Goal: Information Seeking & Learning: Learn about a topic

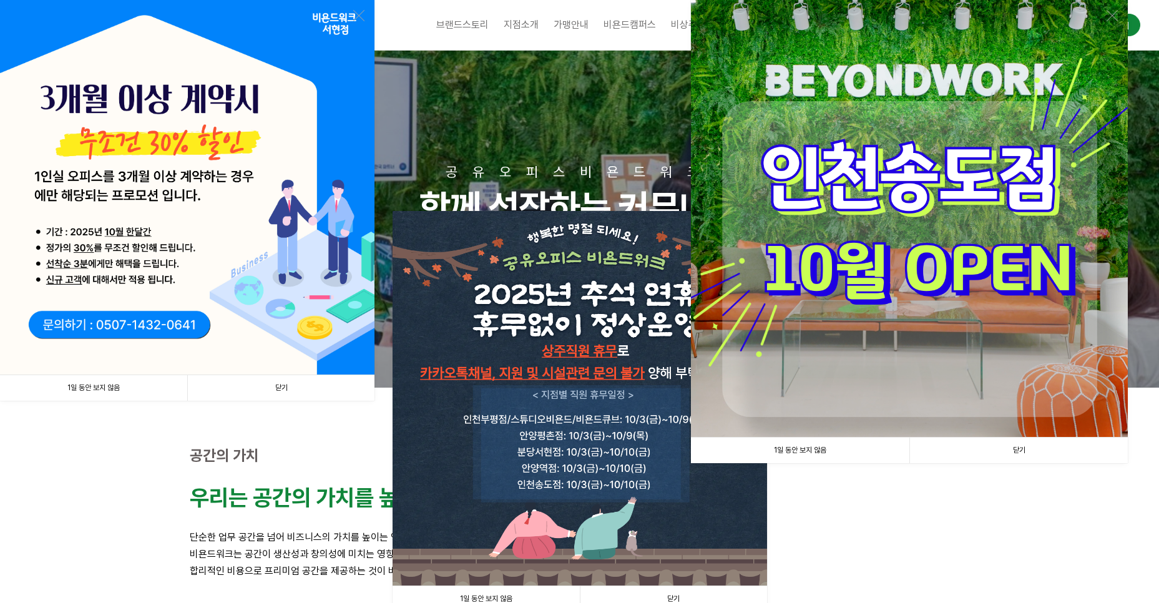
click at [283, 386] on link "닫기" at bounding box center [280, 388] width 187 height 26
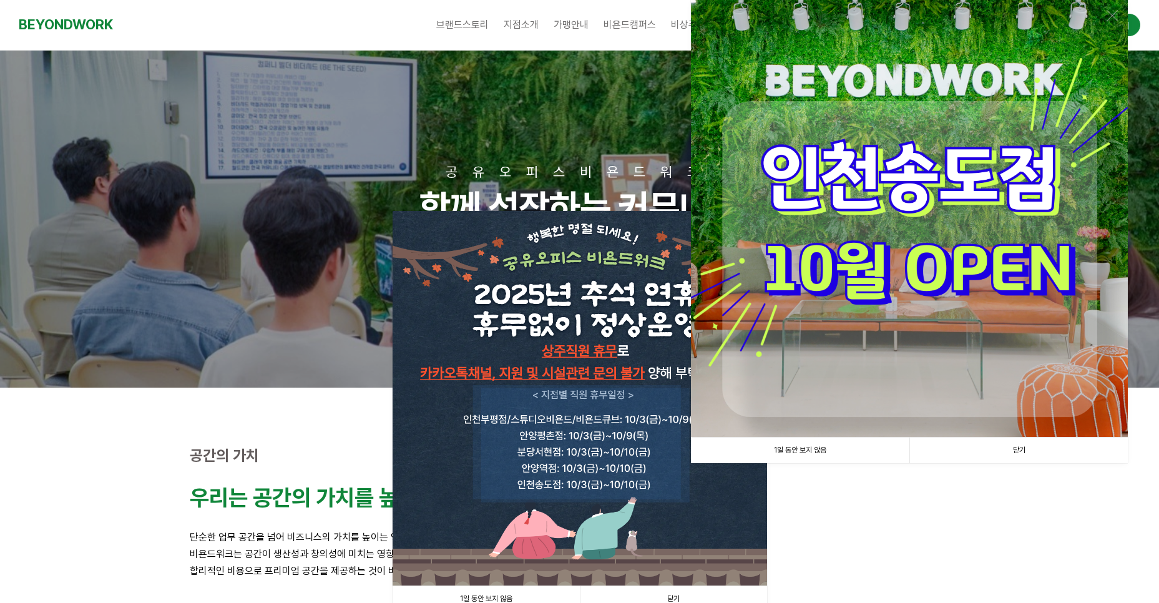
click at [1021, 451] on link "닫기" at bounding box center [1019, 451] width 219 height 26
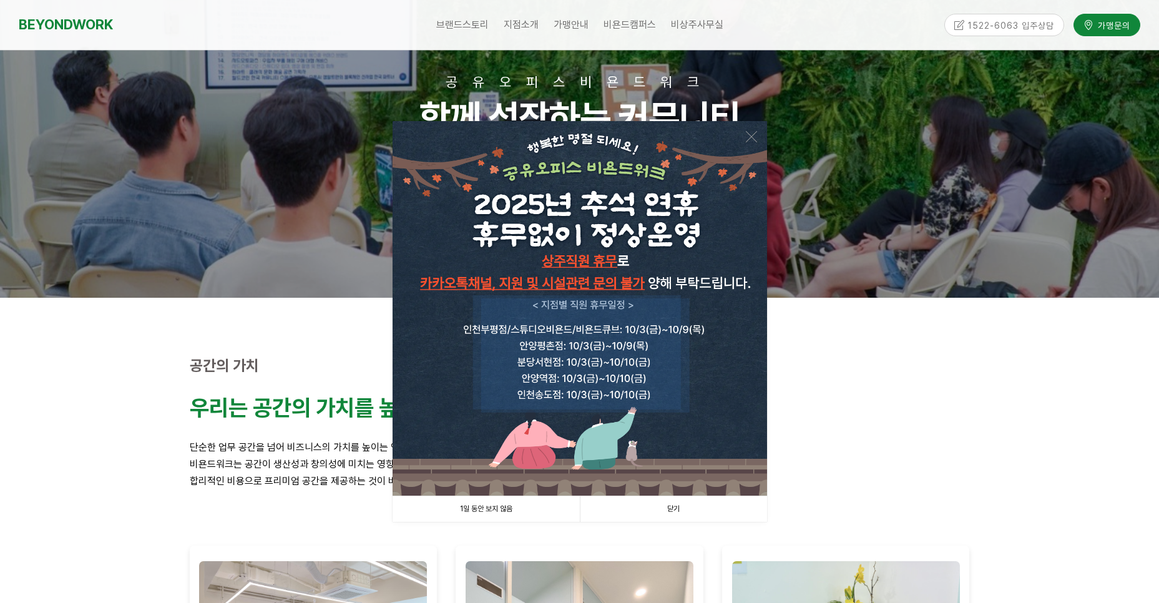
scroll to position [180, 0]
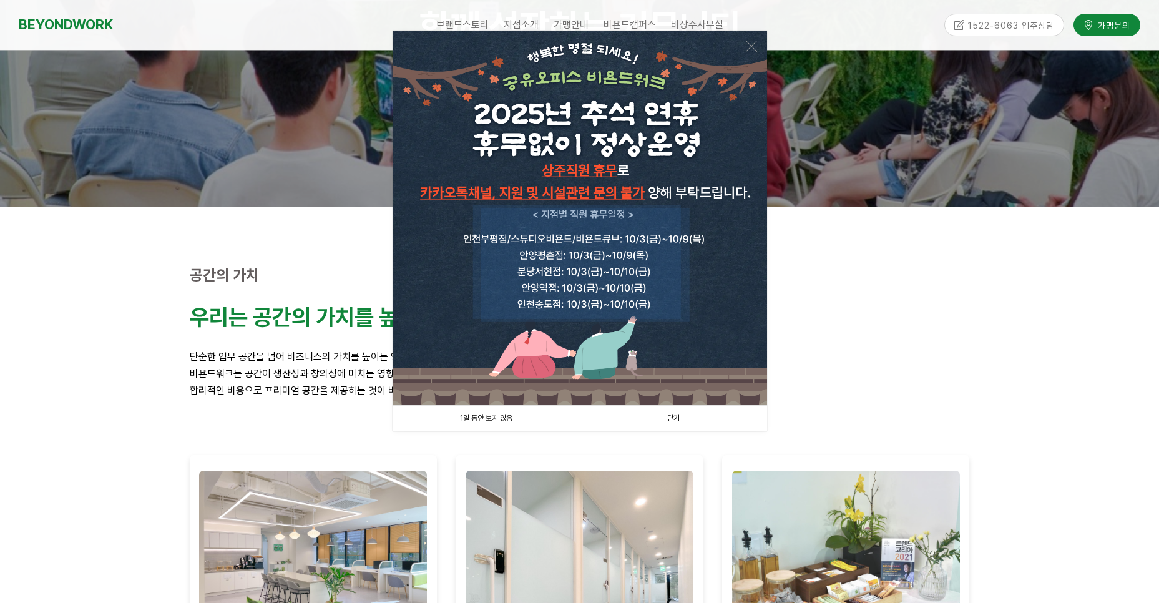
click at [666, 415] on link "닫기" at bounding box center [673, 419] width 187 height 26
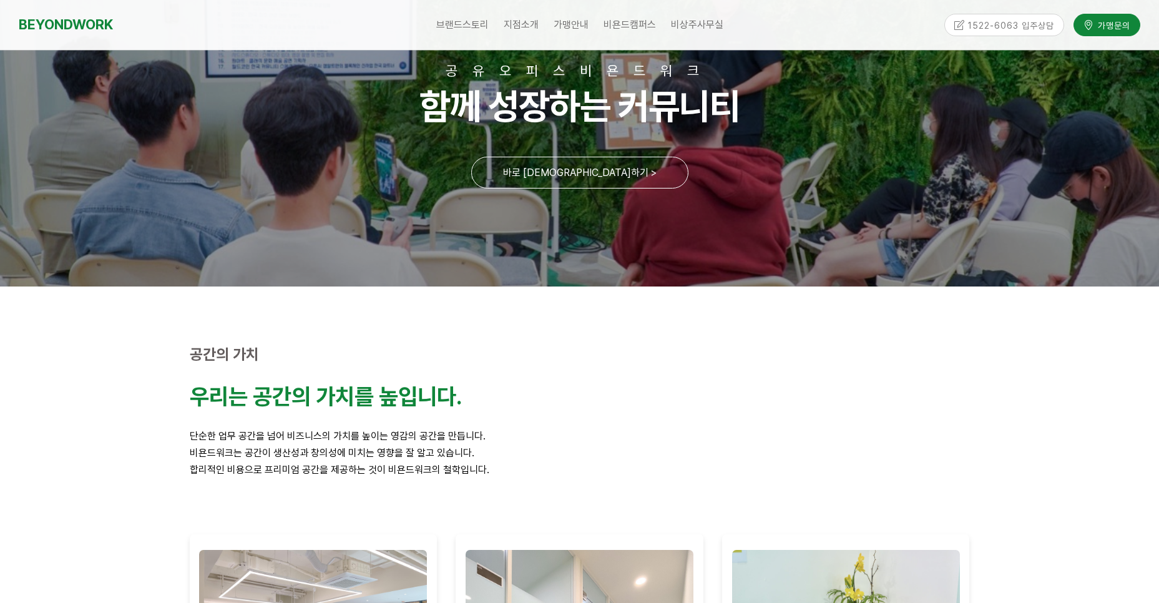
scroll to position [0, 0]
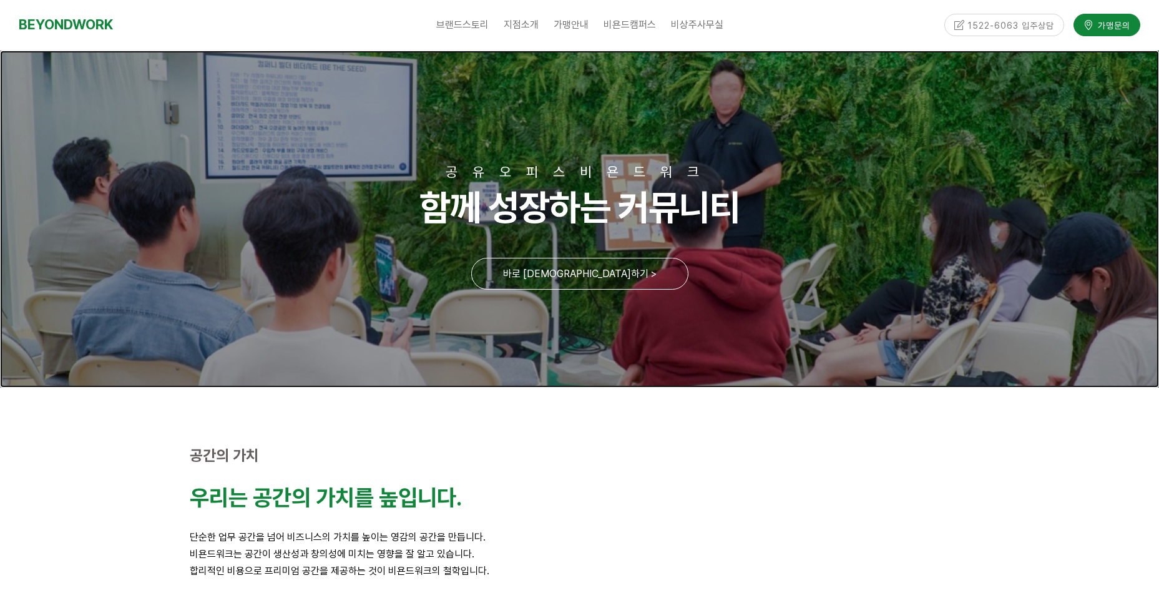
click at [581, 272] on link at bounding box center [579, 219] width 1159 height 337
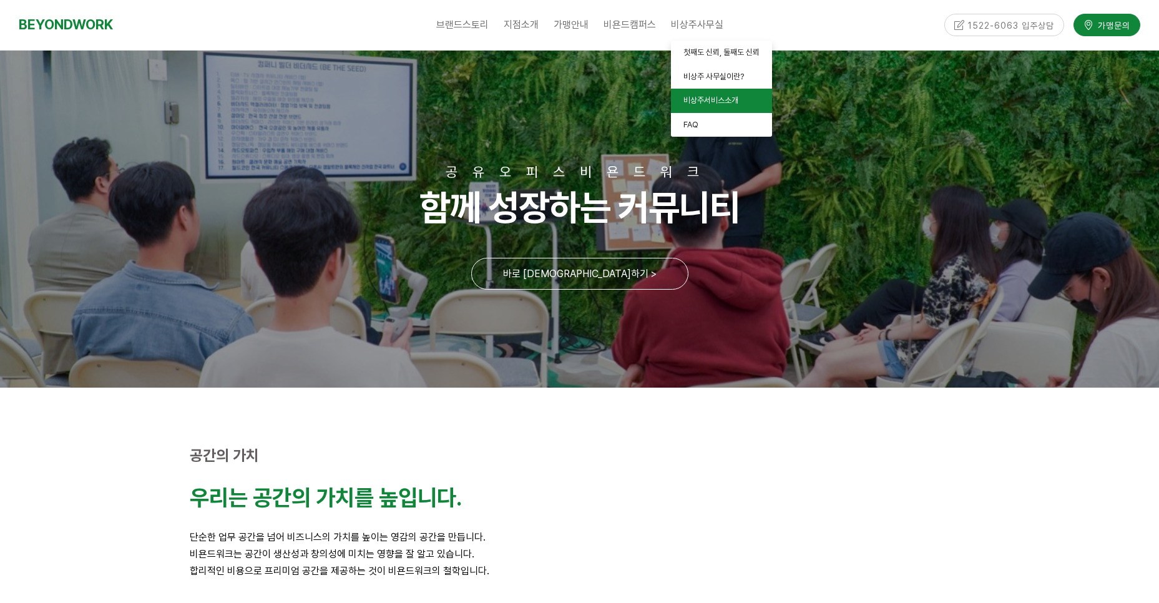
click at [694, 97] on span "비상주서비스소개" at bounding box center [711, 100] width 55 height 9
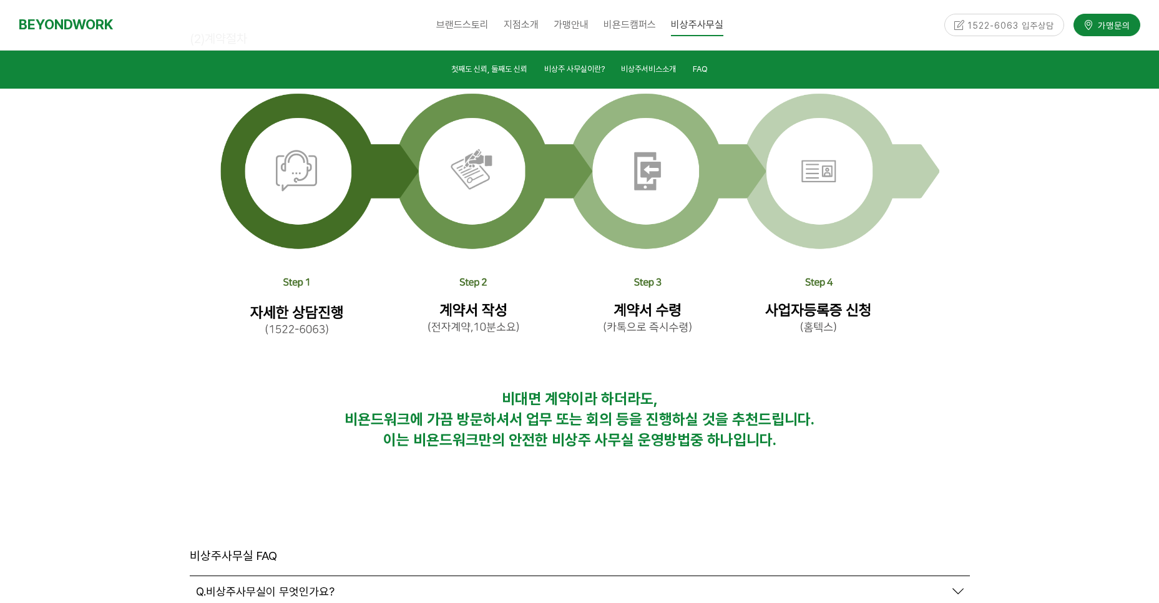
scroll to position [4143, 0]
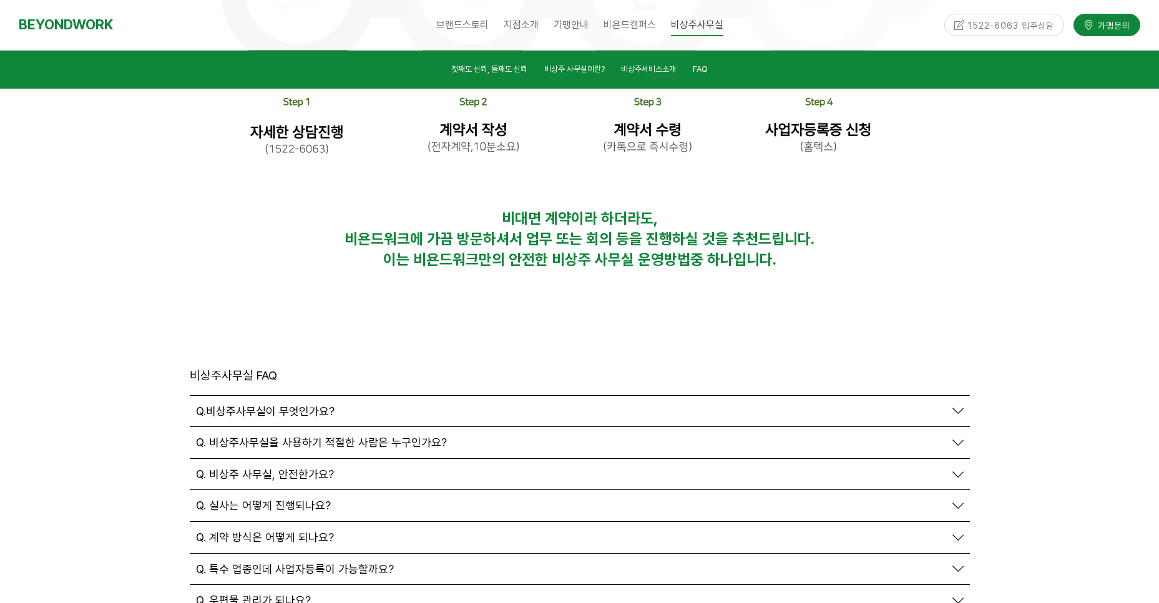
click at [292, 405] on span "Q.비상주사무실이 무엇인가요?" at bounding box center [265, 412] width 139 height 14
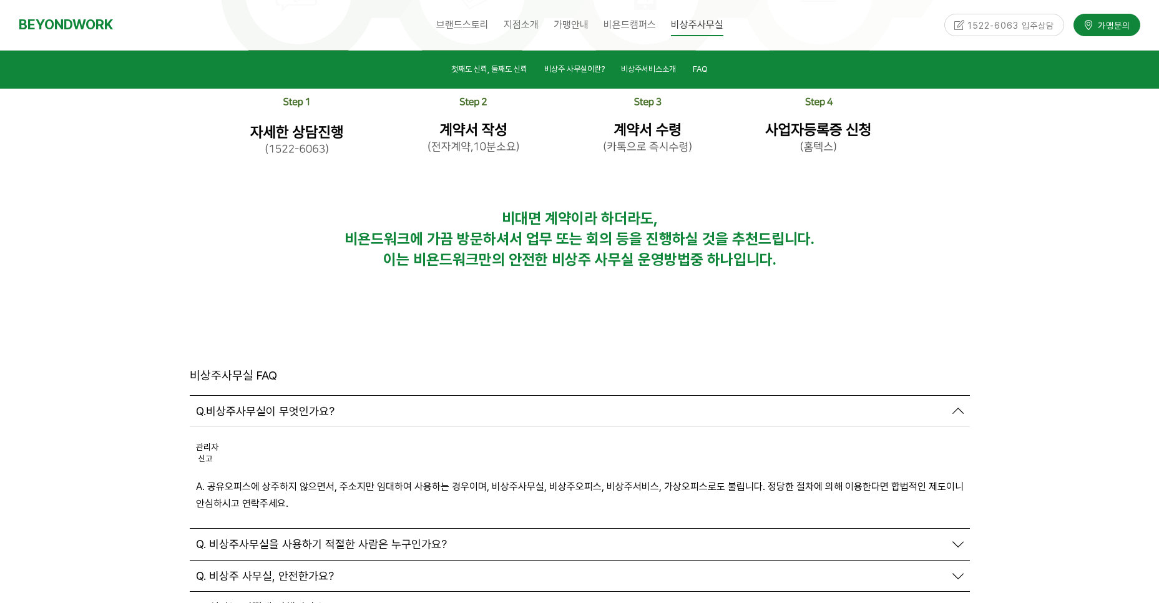
click at [301, 538] on span "Q. 비상주사무실을 사용하기 적절한 사람은 누구인가요?" at bounding box center [321, 545] width 251 height 14
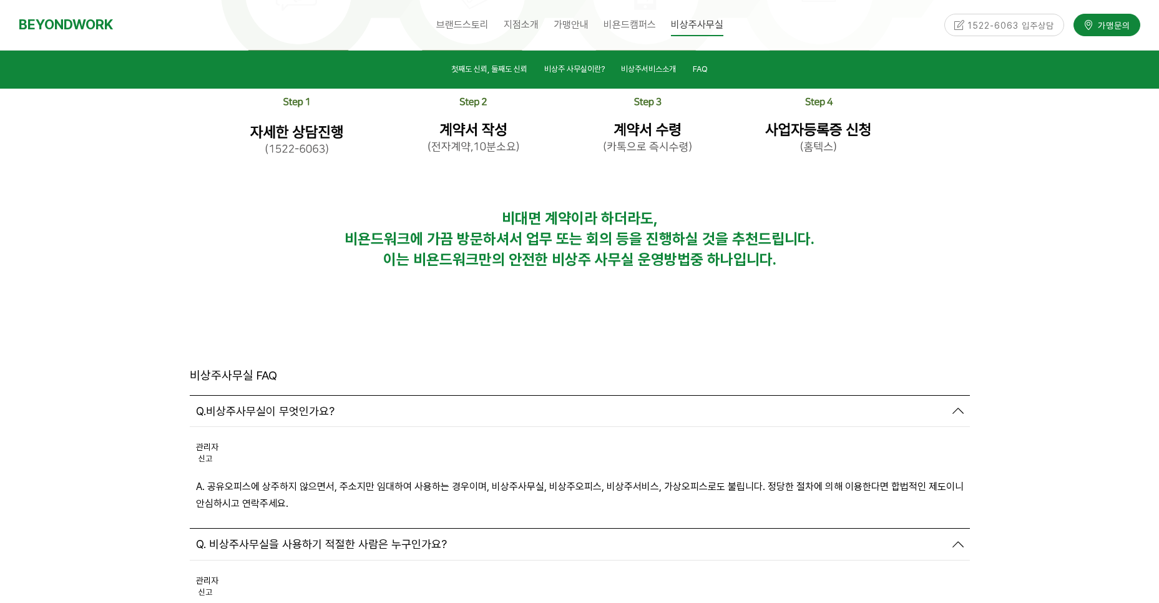
scroll to position [4414, 0]
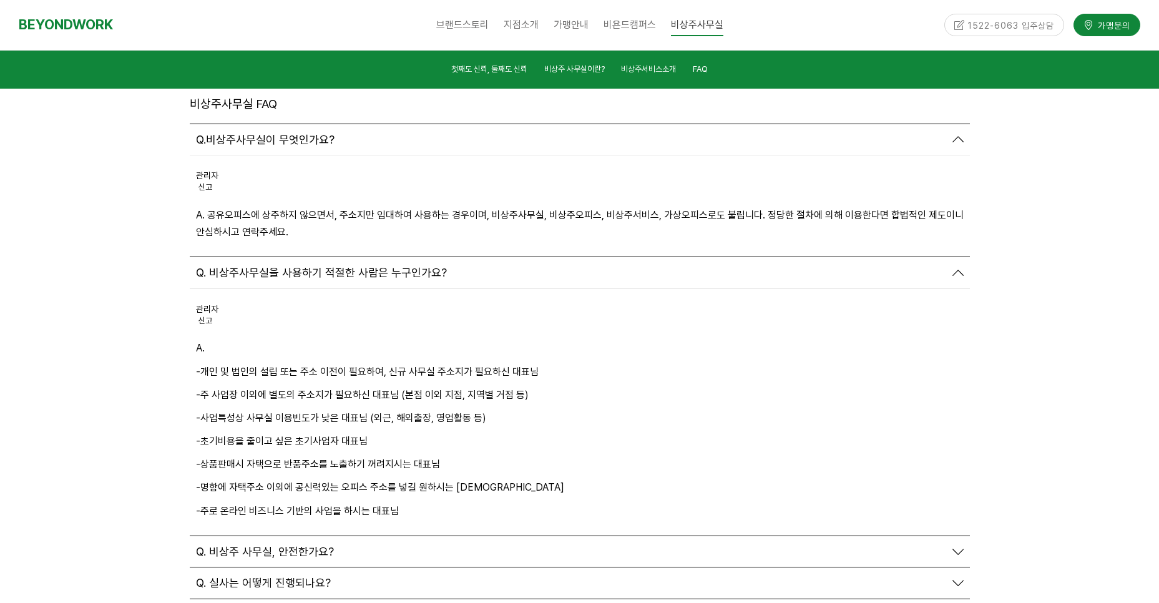
click at [318, 545] on span "Q. 비상주 사무실, 안전한가요?" at bounding box center [265, 552] width 138 height 14
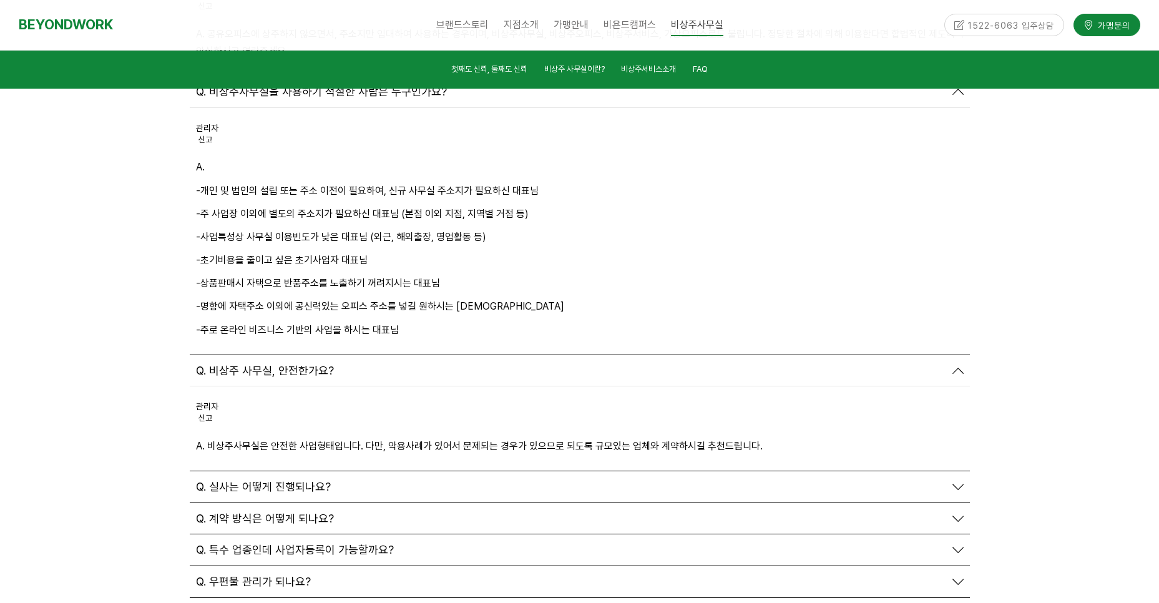
scroll to position [4686, 0]
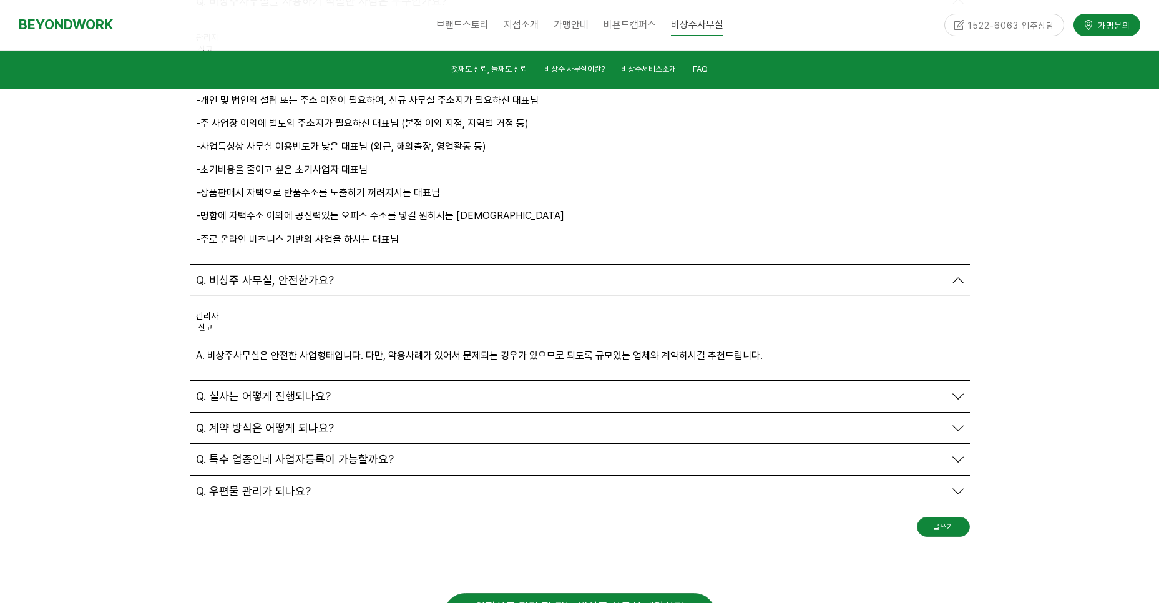
click at [278, 390] on span "Q. 실사는 어떻게 진행되나요?" at bounding box center [263, 397] width 135 height 14
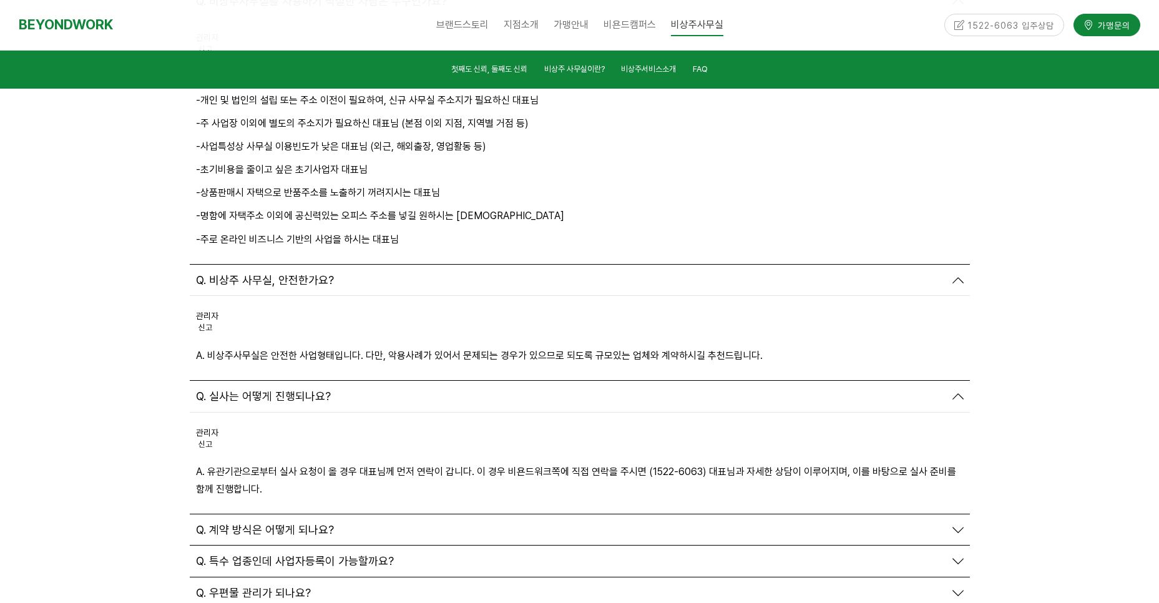
click at [287, 523] on span "Q. 계약 방식은 어떻게 되나요?" at bounding box center [265, 530] width 138 height 14
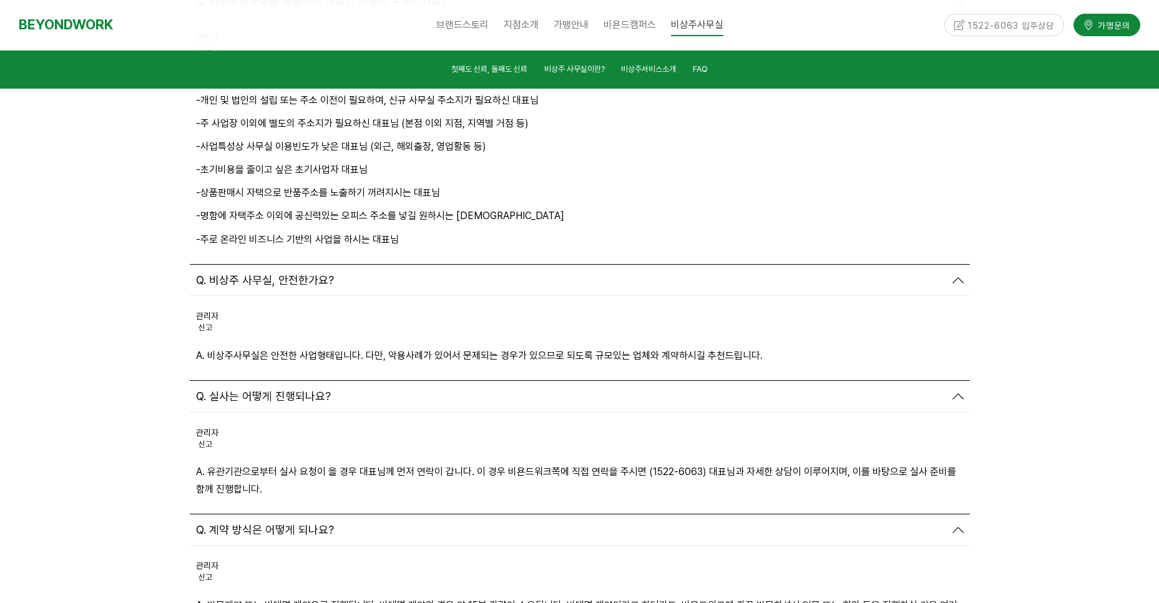
scroll to position [4777, 0]
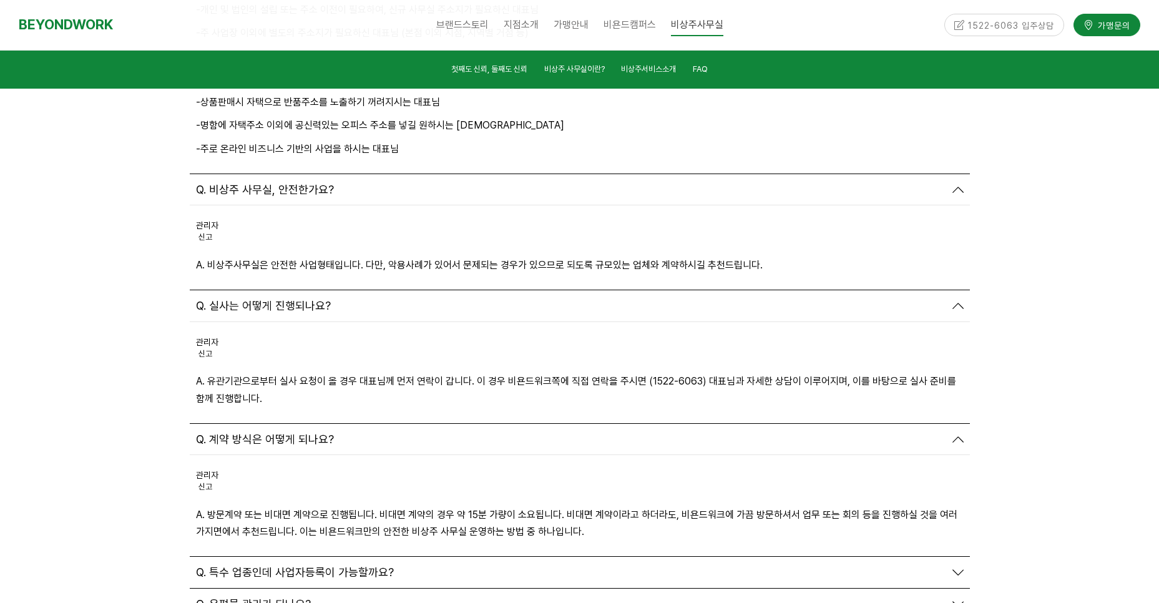
click at [318, 566] on span "Q. 특수 업종인데 사업자등록이 가능할까요?" at bounding box center [295, 573] width 198 height 14
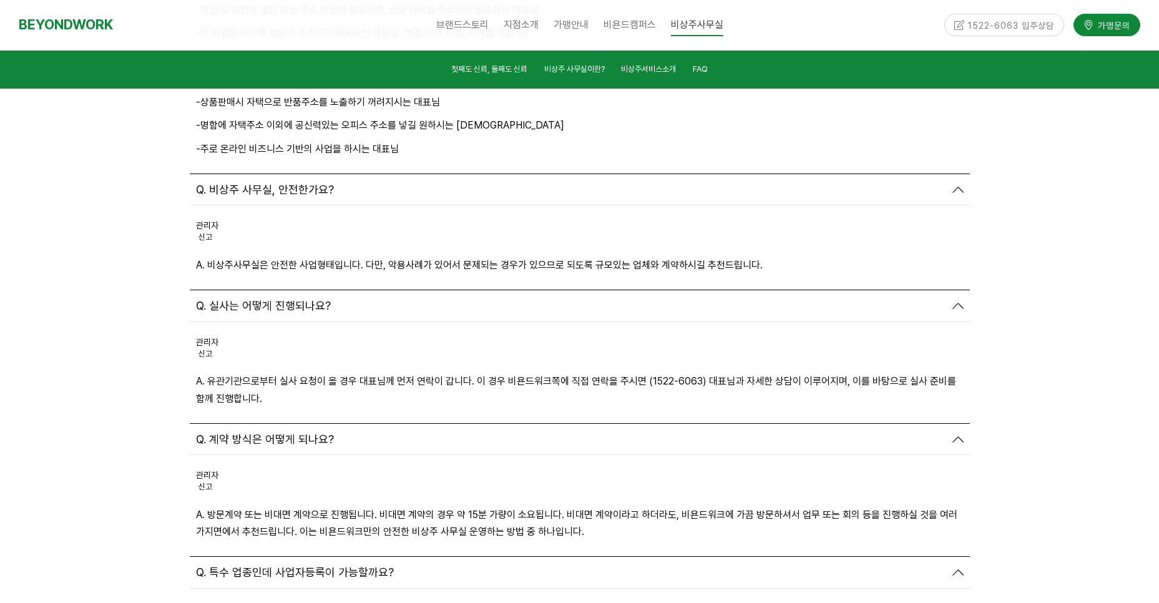
scroll to position [4957, 0]
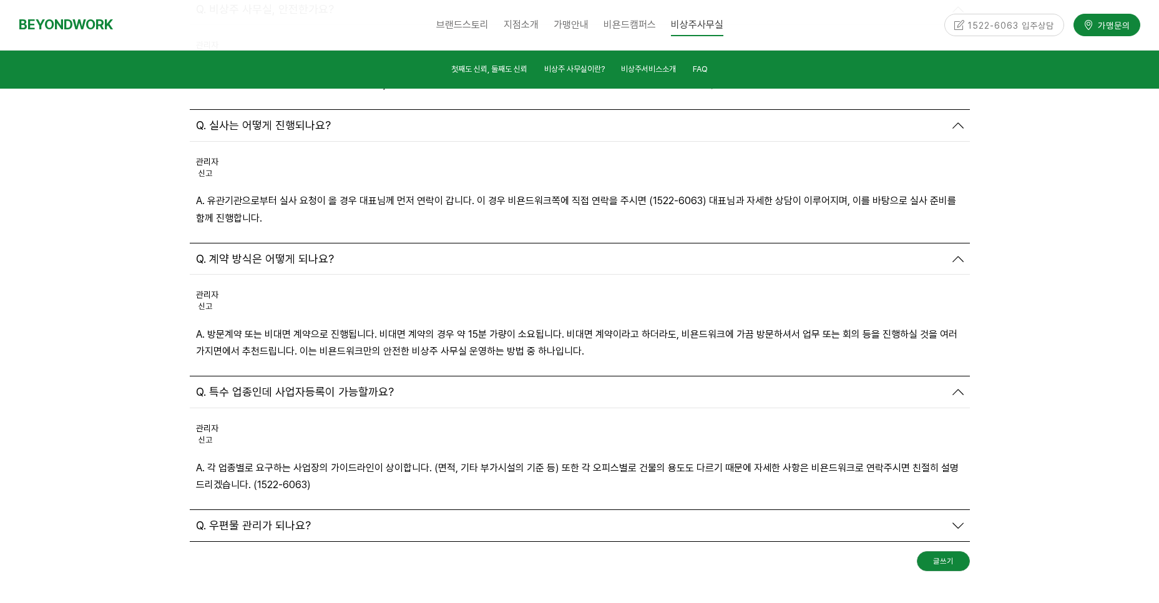
click at [300, 519] on span "Q. 우편물 관리가 되나요?" at bounding box center [253, 526] width 115 height 14
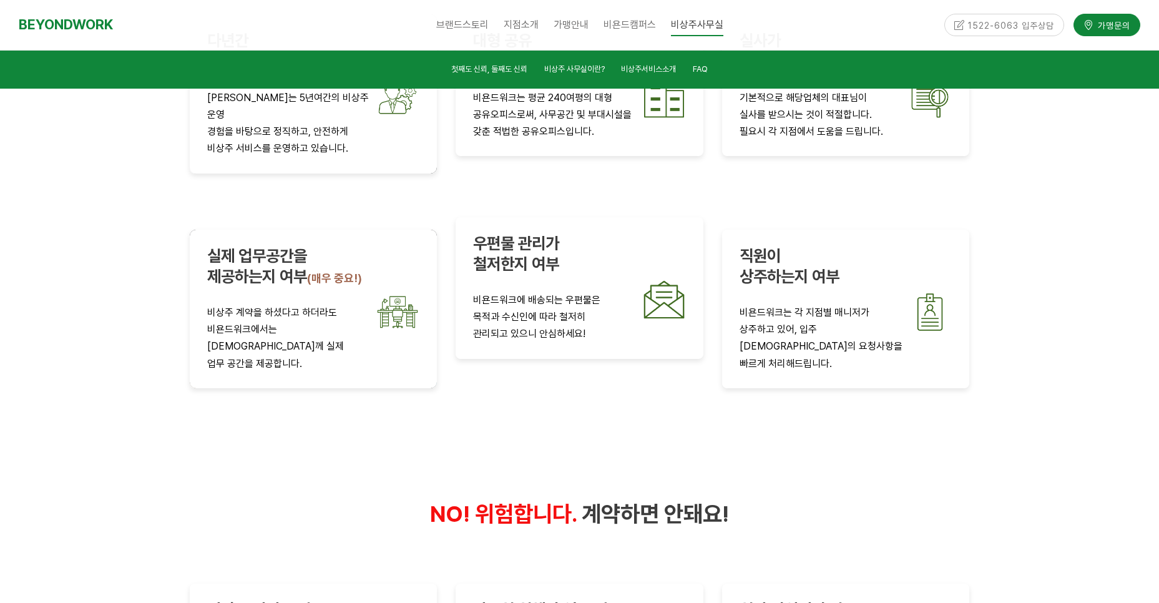
scroll to position [2243, 0]
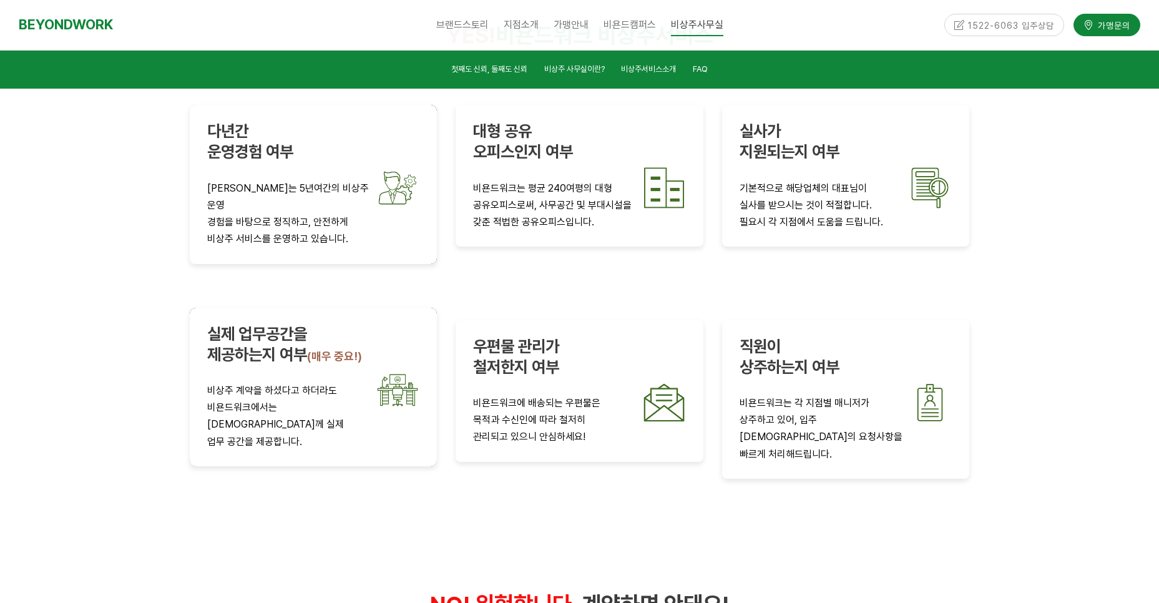
click at [269, 324] on strong "실제 업무공간을" at bounding box center [257, 333] width 100 height 19
click at [390, 368] on img at bounding box center [398, 390] width 44 height 44
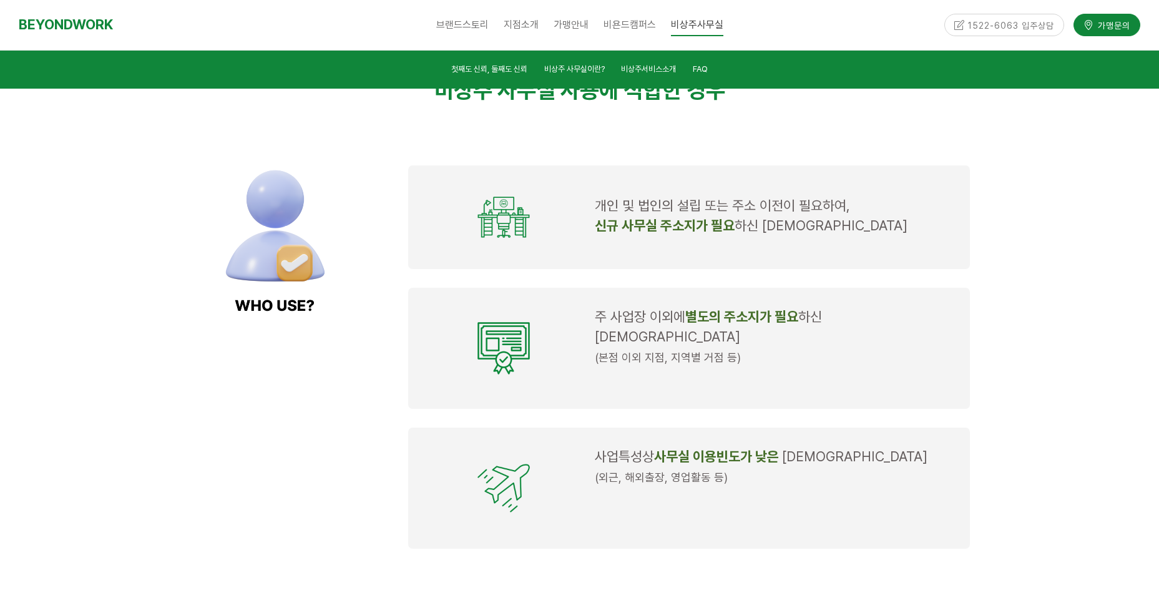
scroll to position [977, 0]
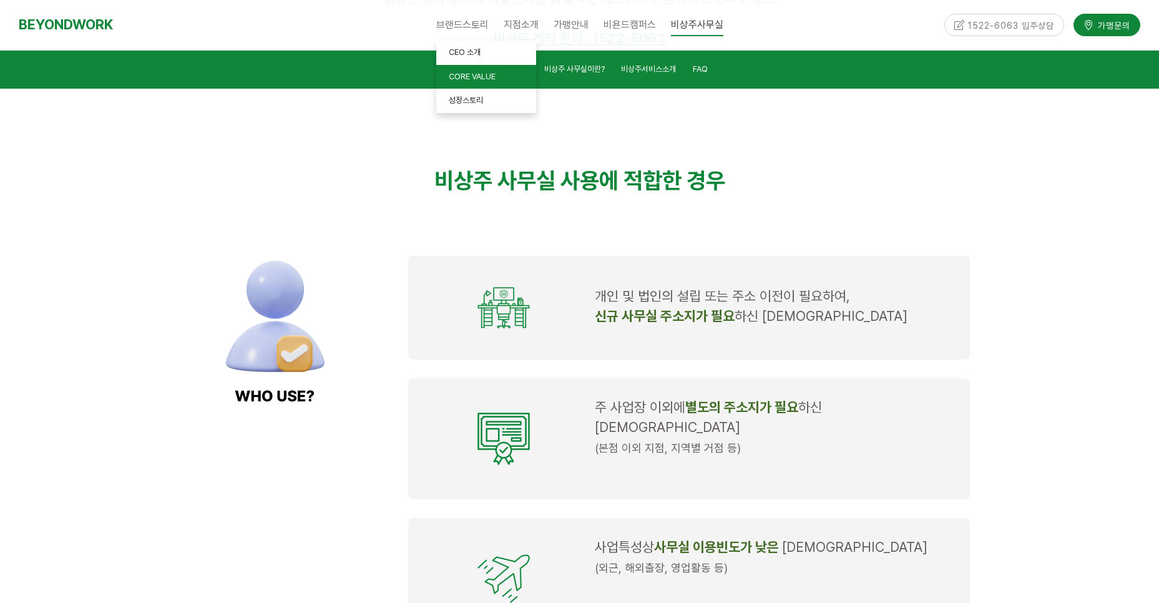
click at [474, 77] on span "CORE VALUE" at bounding box center [472, 76] width 47 height 9
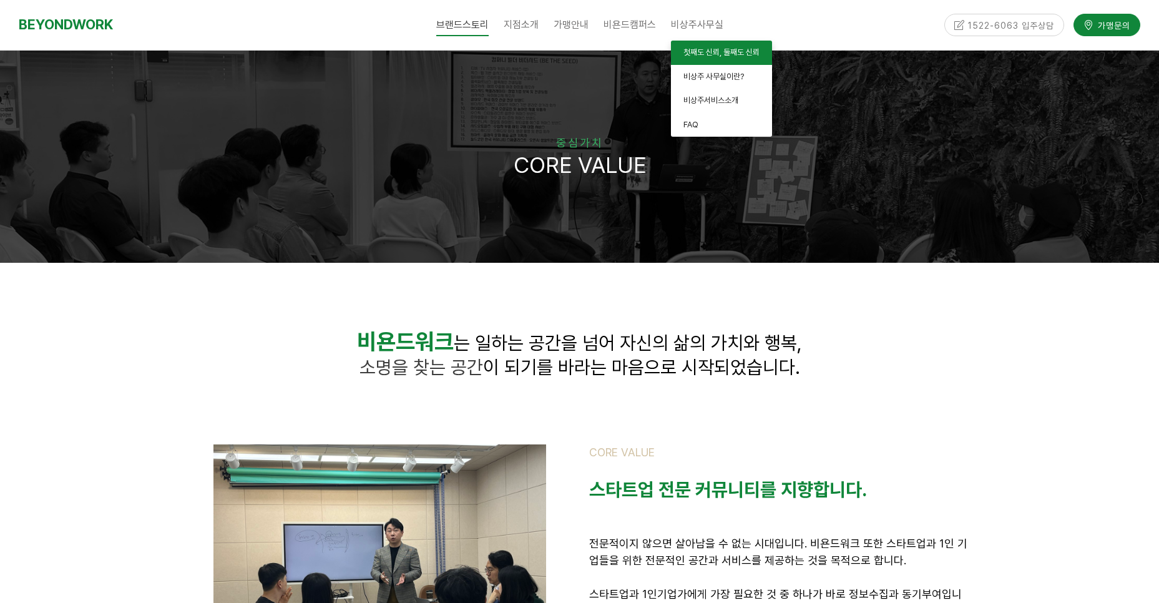
click at [687, 56] on span "첫째도 신뢰, 둘째도 신뢰" at bounding box center [722, 51] width 76 height 9
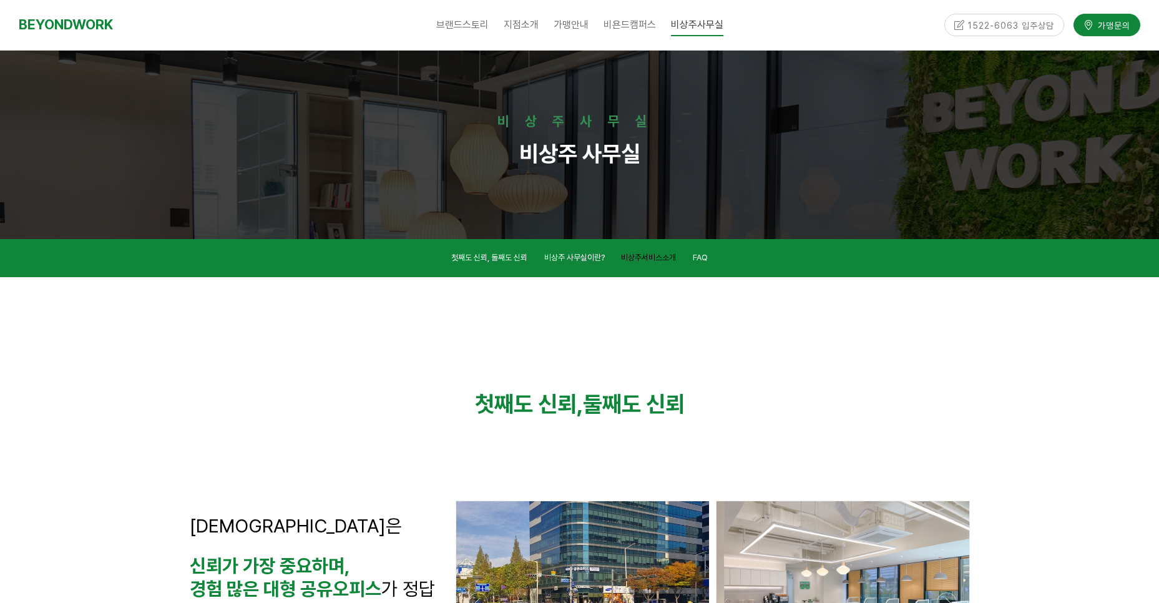
click at [647, 256] on span "비상주서비스소개" at bounding box center [648, 257] width 55 height 9
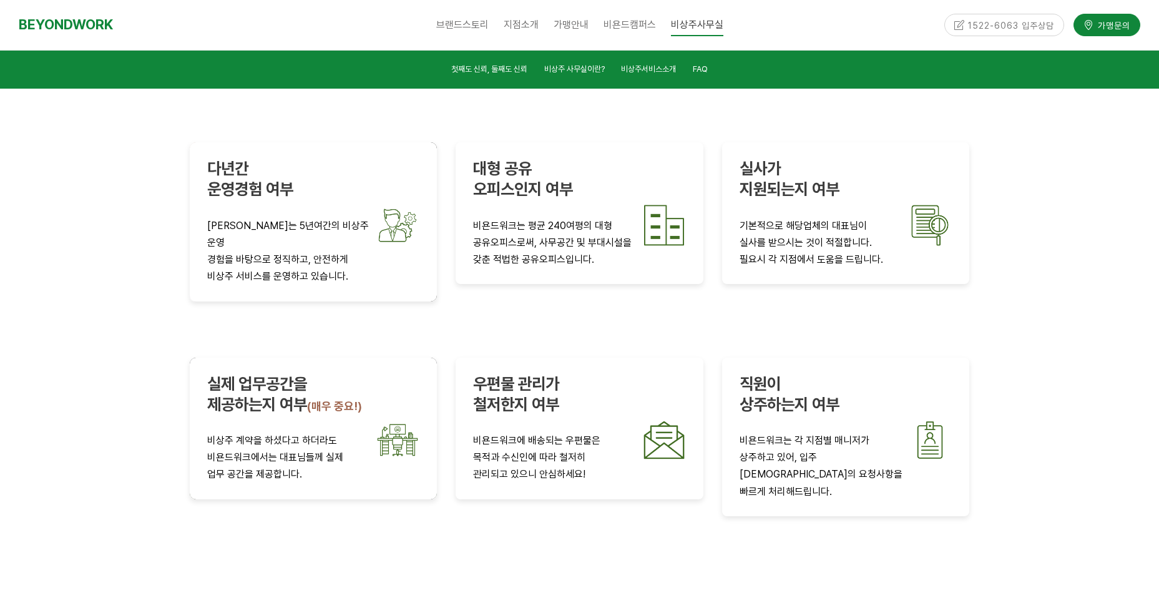
scroll to position [1791, 0]
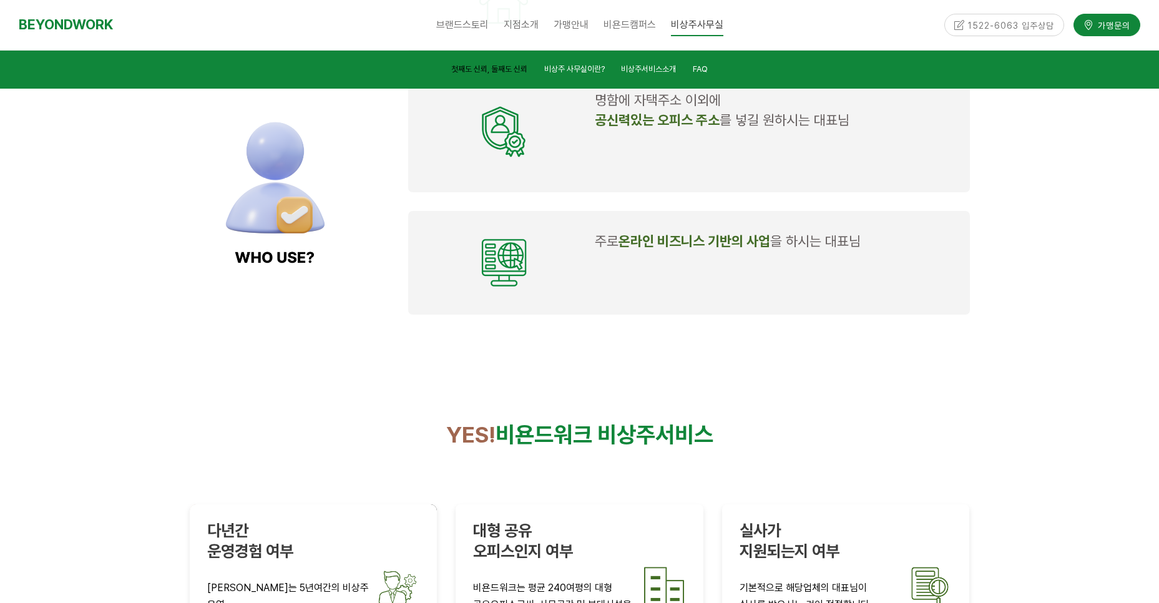
click at [466, 67] on span "첫째도 신뢰, 둘째도 신뢰" at bounding box center [489, 68] width 76 height 9
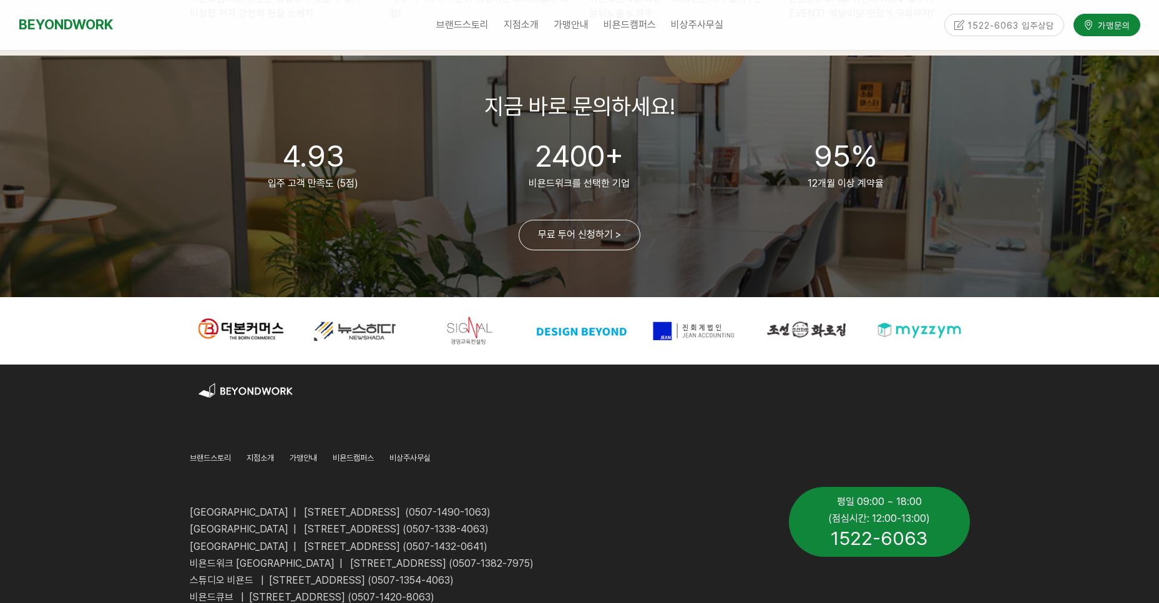
scroll to position [2996, 0]
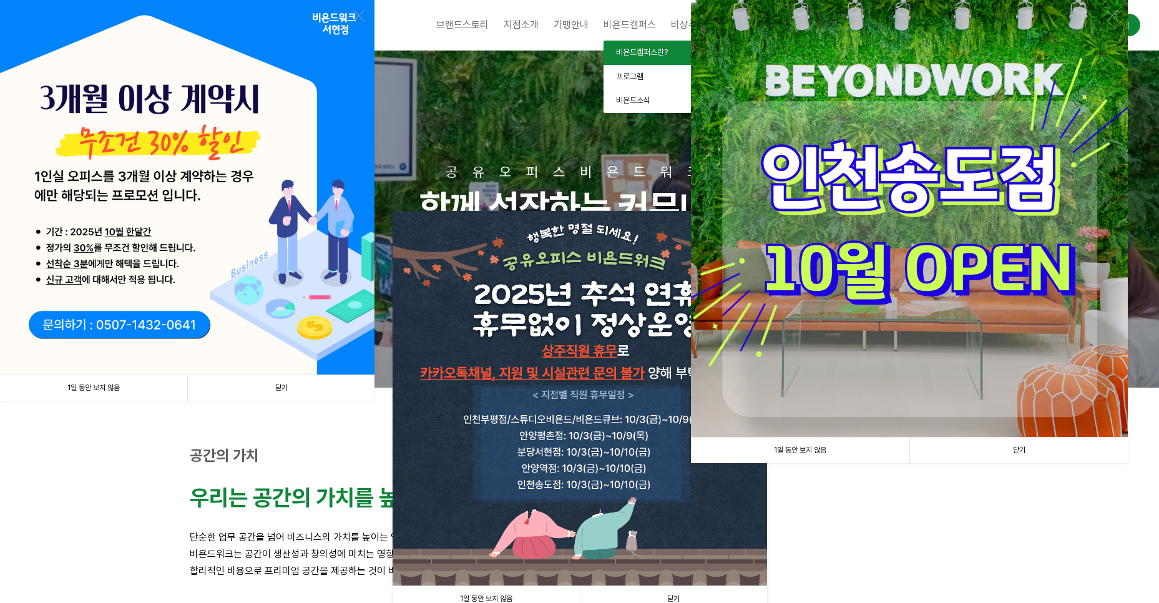
click at [637, 56] on span "비욘드캠퍼스란?" at bounding box center [642, 51] width 52 height 9
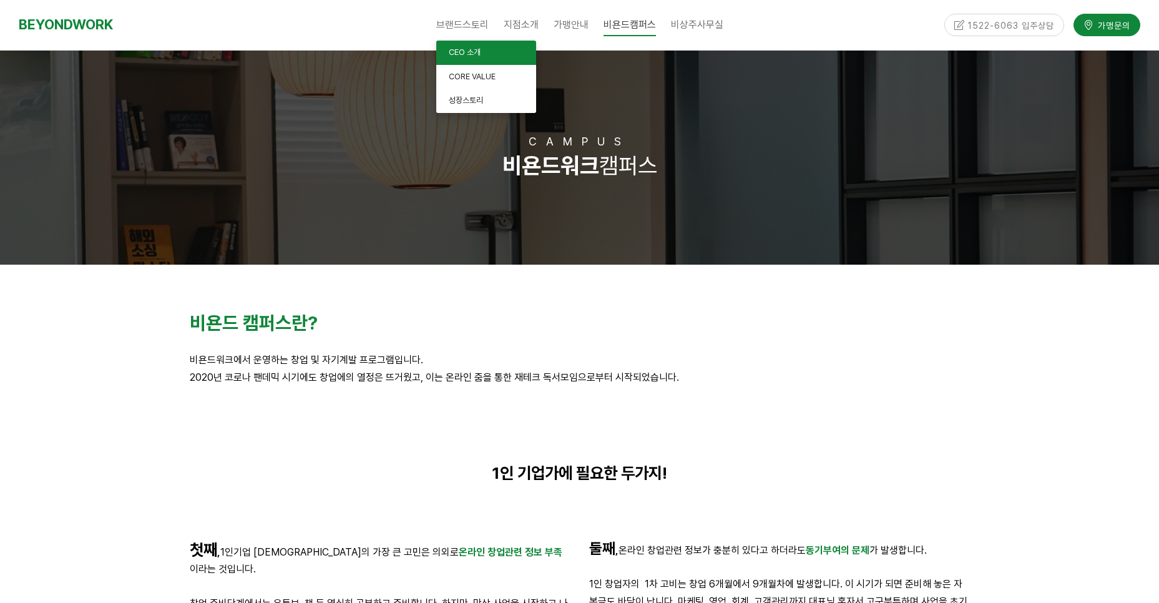
click at [475, 49] on span "CEO 소개" at bounding box center [465, 51] width 32 height 9
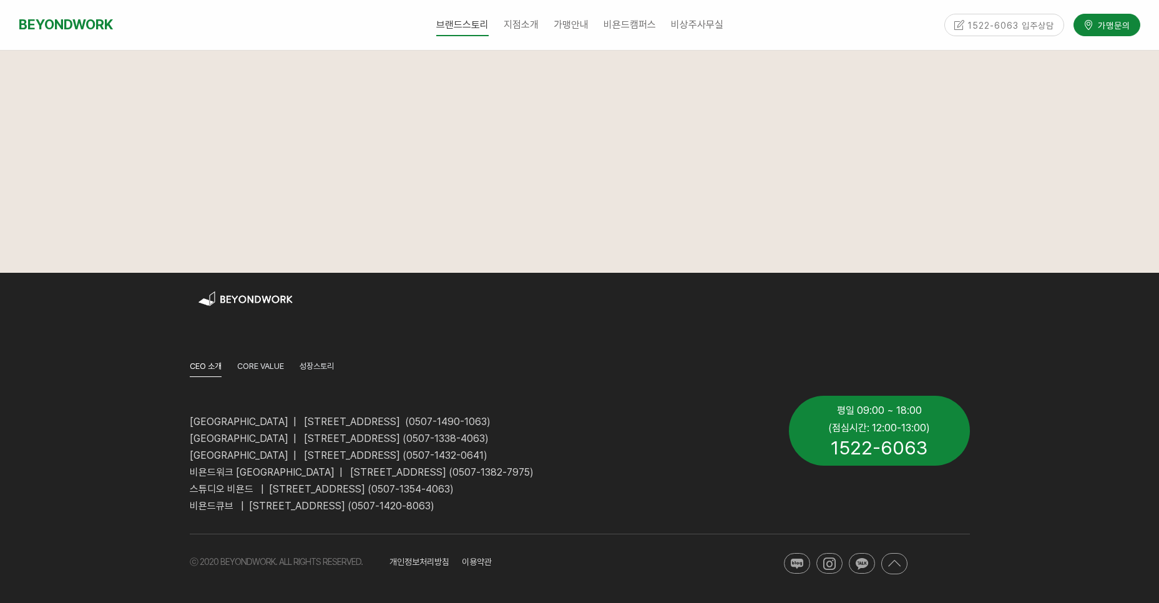
scroll to position [1135, 0]
